Goal: Understand process/instructions

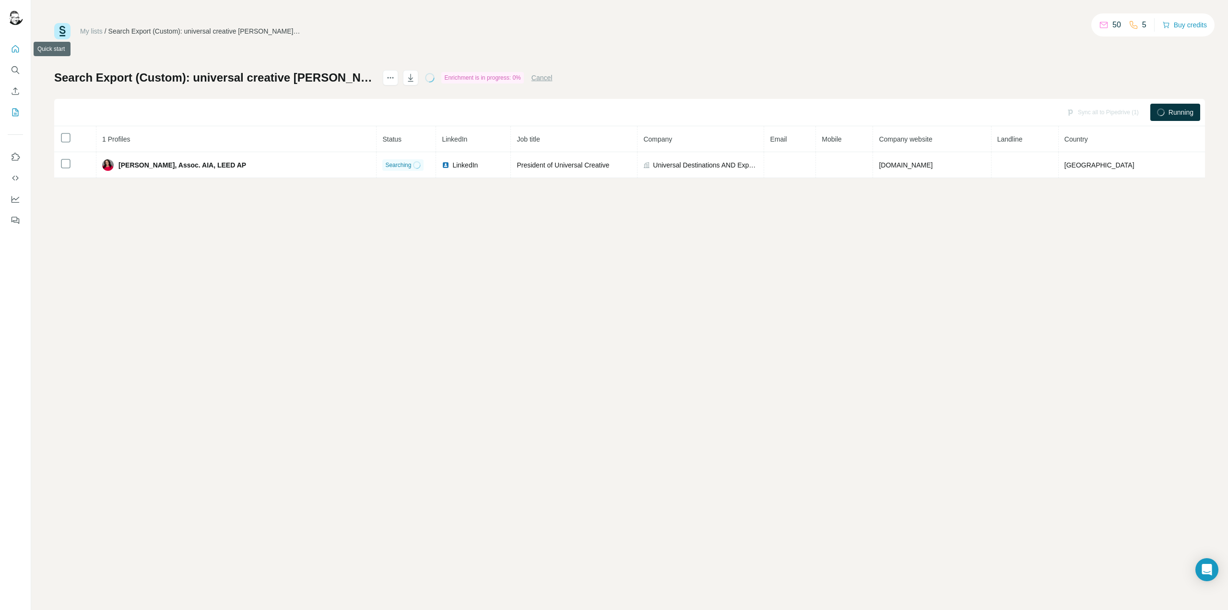
click at [13, 48] on icon "Quick start" at bounding box center [16, 49] width 10 height 10
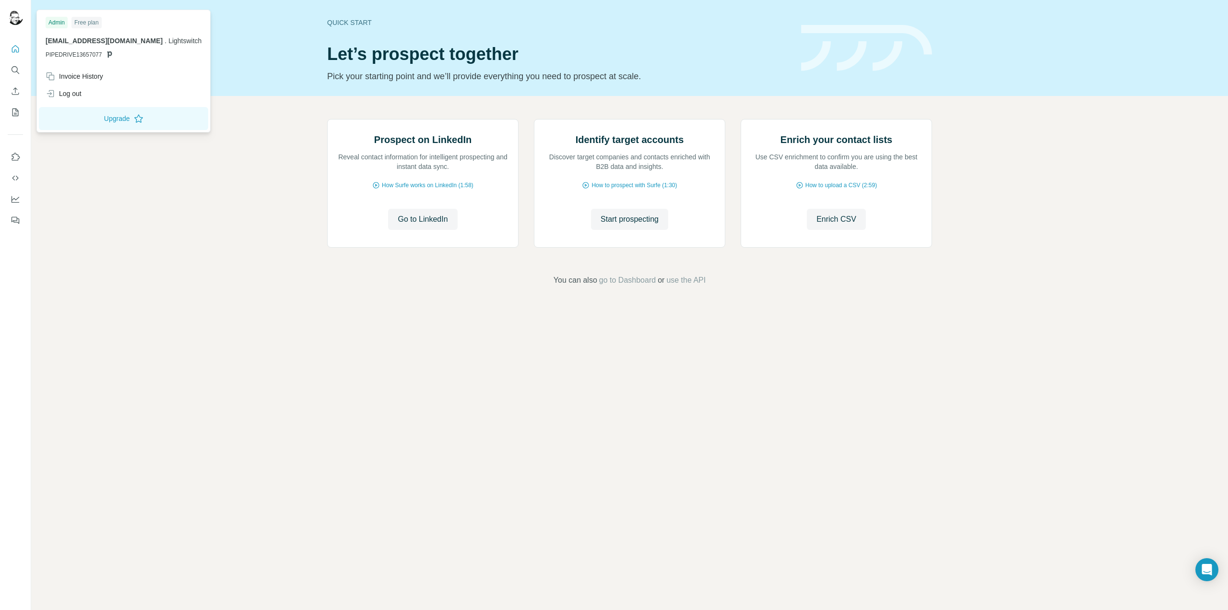
click at [16, 19] on img at bounding box center [15, 17] width 15 height 15
click at [1055, 294] on div "Prospect on LinkedIn Reveal contact information for intelligent prospecting and…" at bounding box center [629, 202] width 1196 height 213
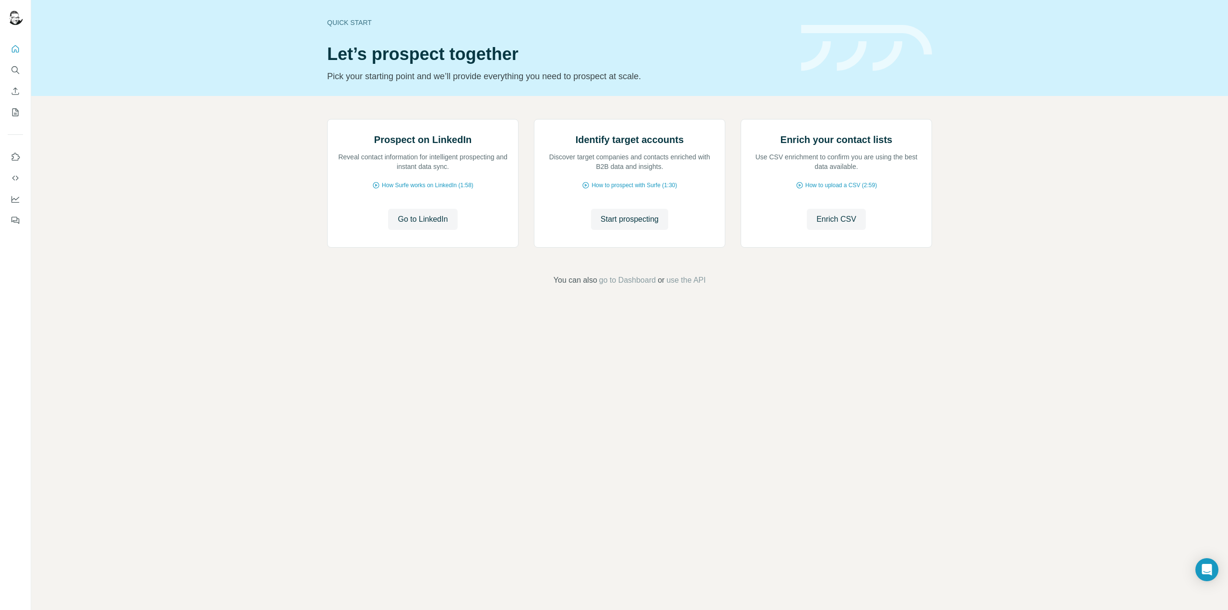
drag, startPoint x: 920, startPoint y: 47, endPoint x: 929, endPoint y: 50, distance: 9.4
click at [920, 47] on img at bounding box center [866, 48] width 131 height 47
